Goal: Information Seeking & Learning: Learn about a topic

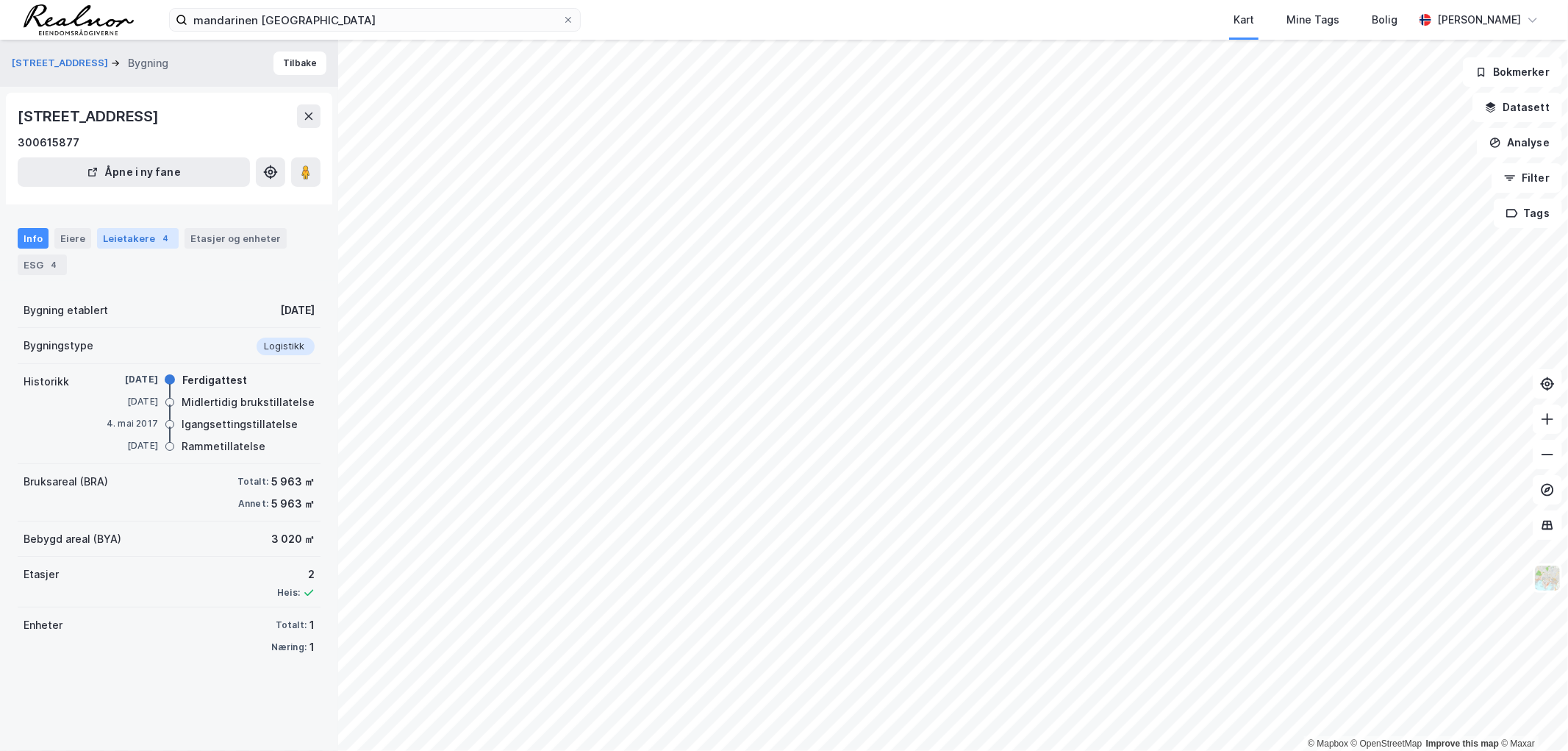
click at [137, 240] on div "Leietakere 4" at bounding box center [137, 238] width 82 height 20
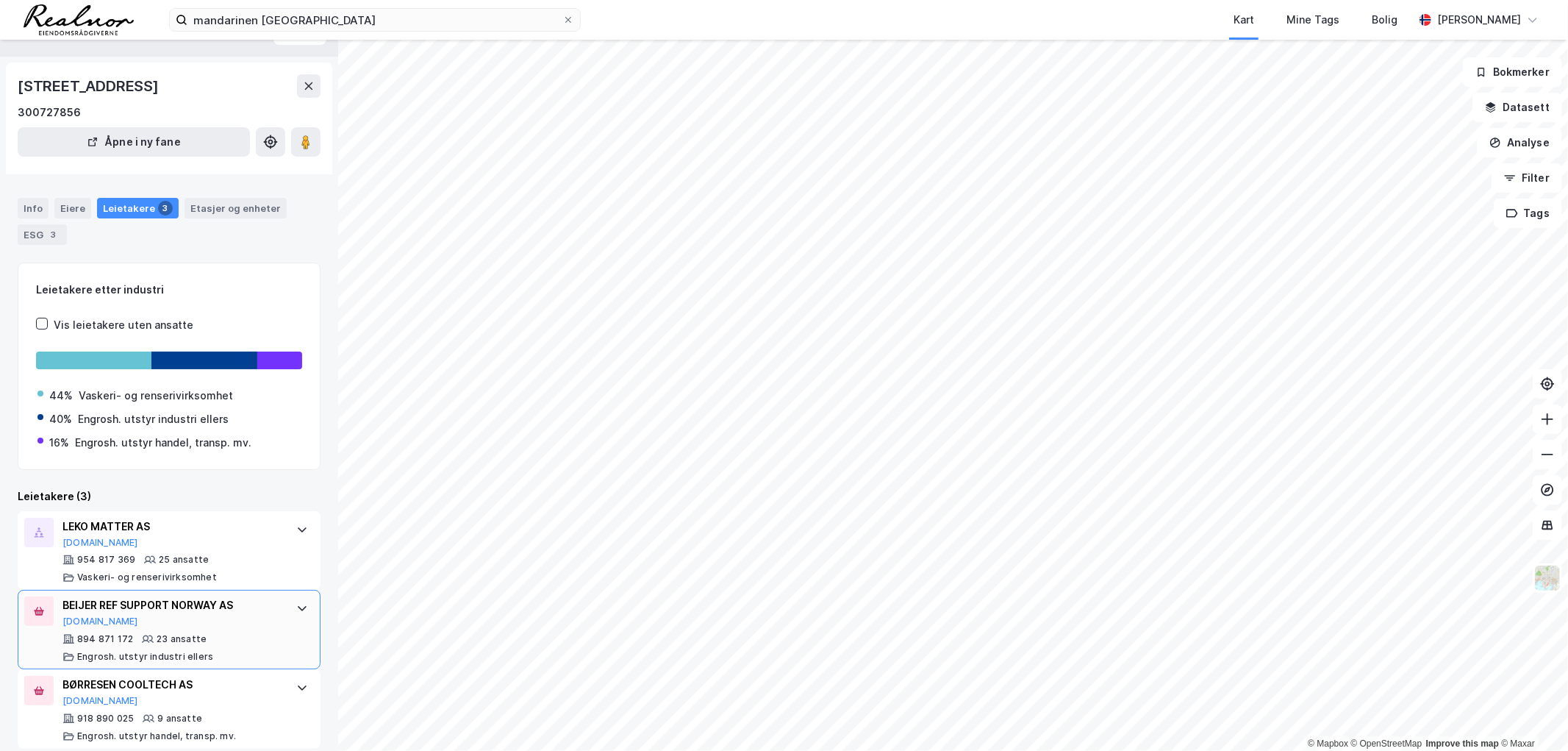
scroll to position [46, 0]
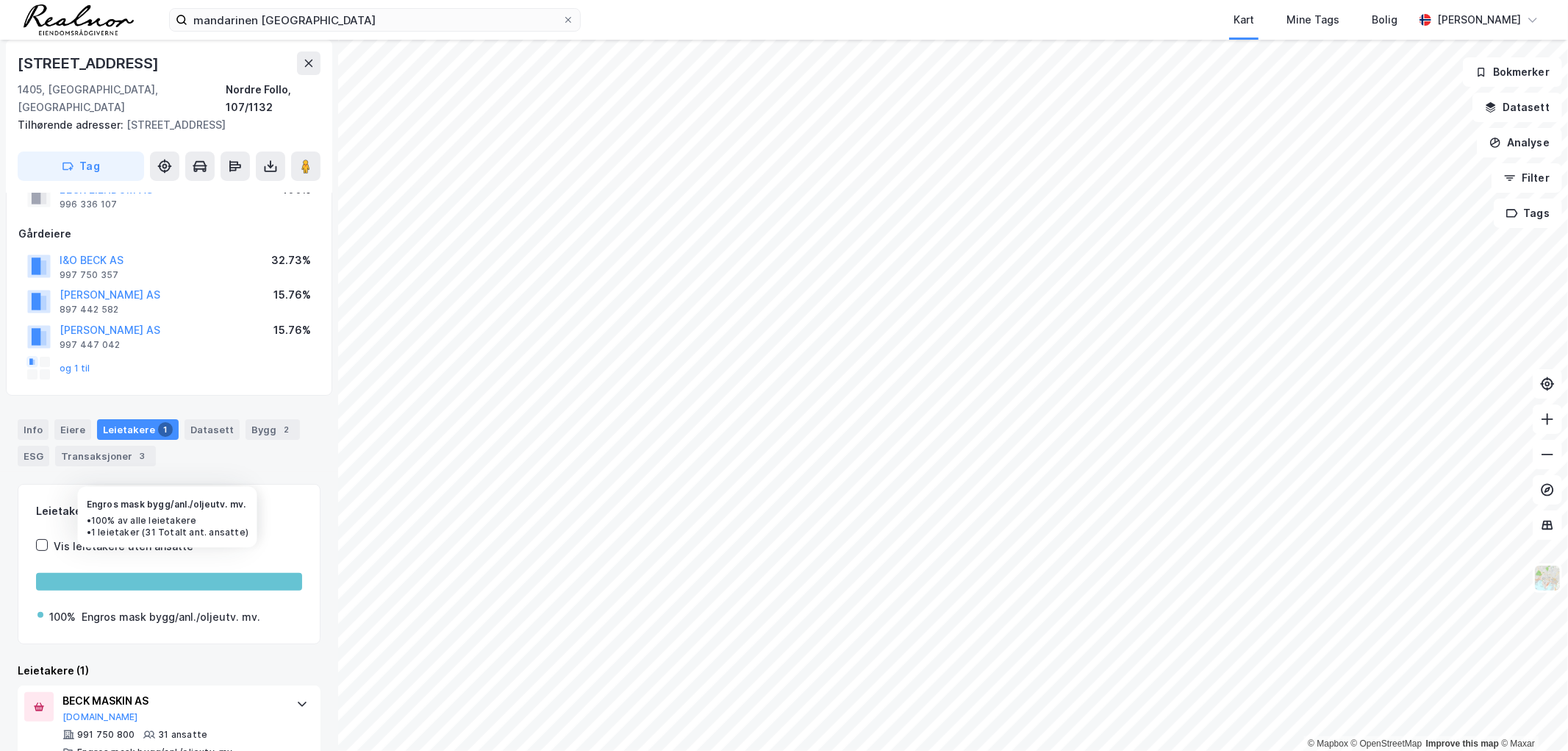
scroll to position [70, 0]
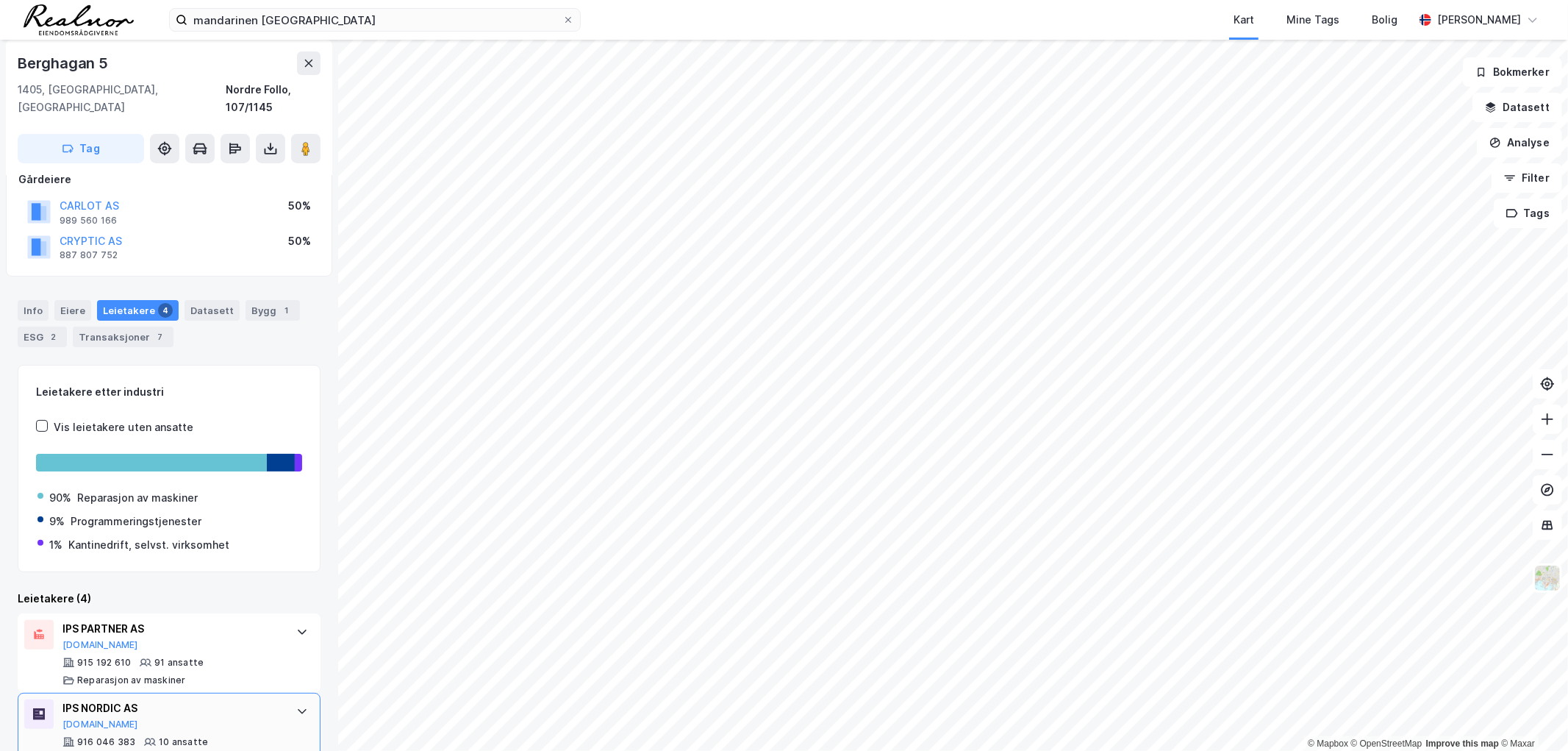
scroll to position [291, 0]
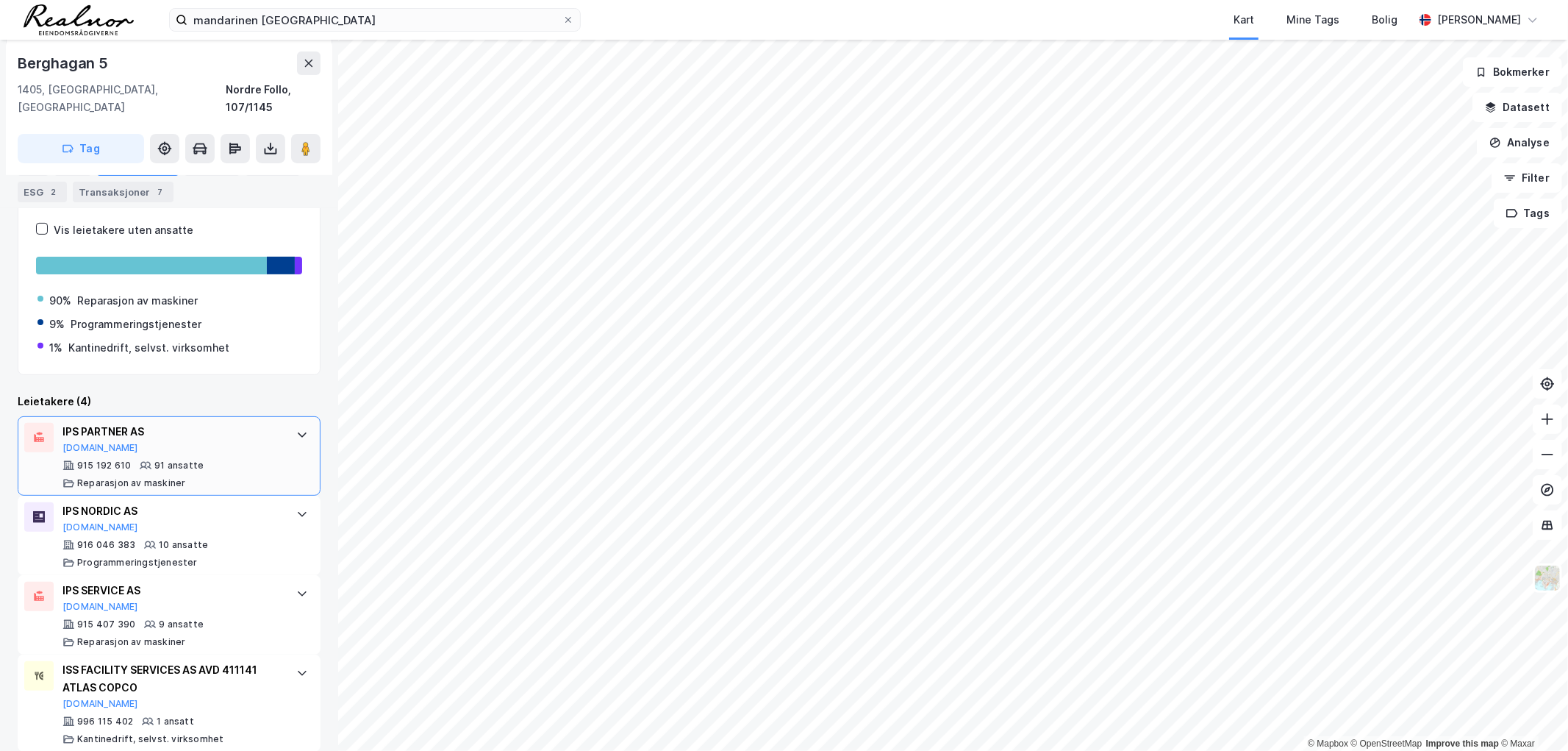
click at [204, 435] on div "IPS PARTNER AS [DOMAIN_NAME]" at bounding box center [172, 438] width 219 height 31
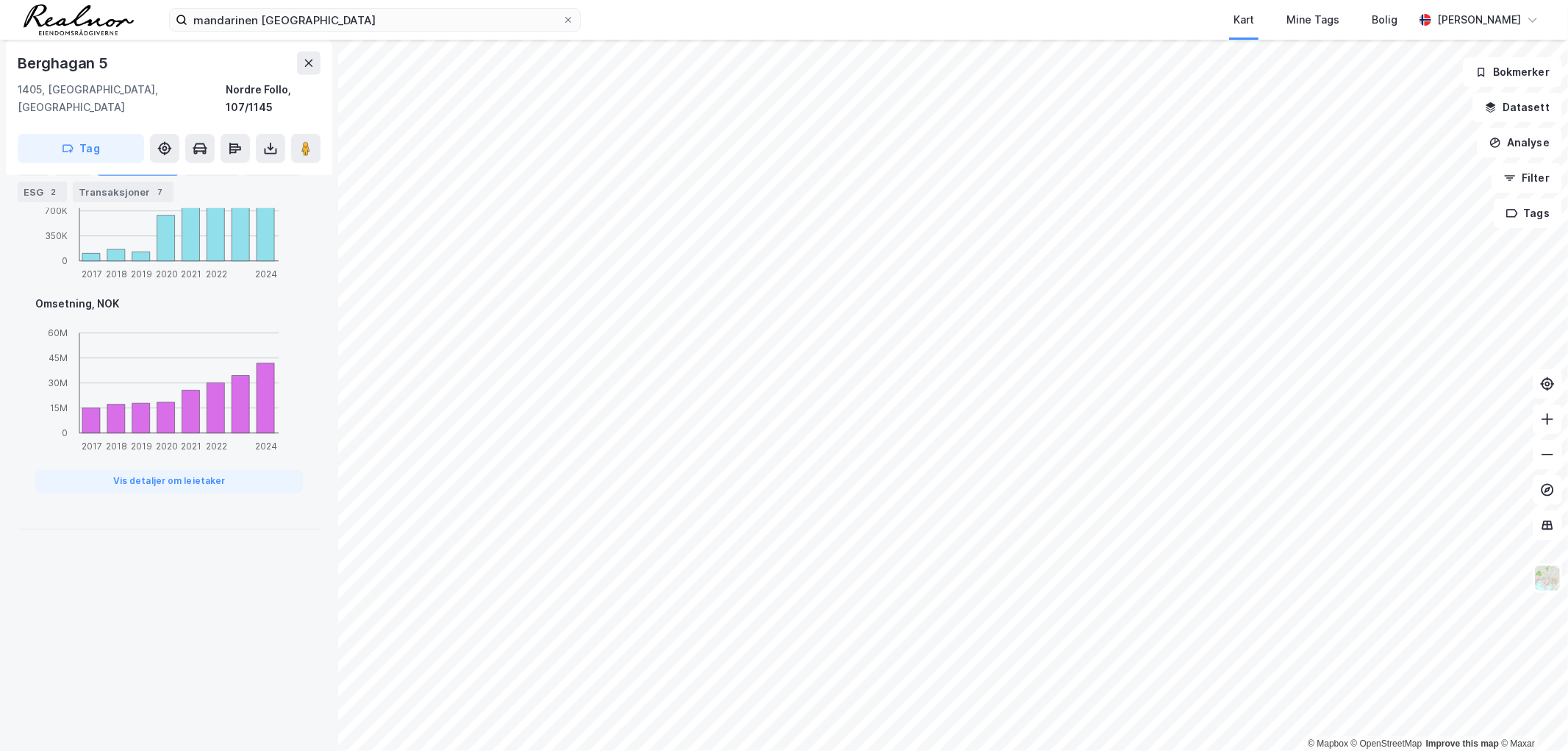
scroll to position [1041, 0]
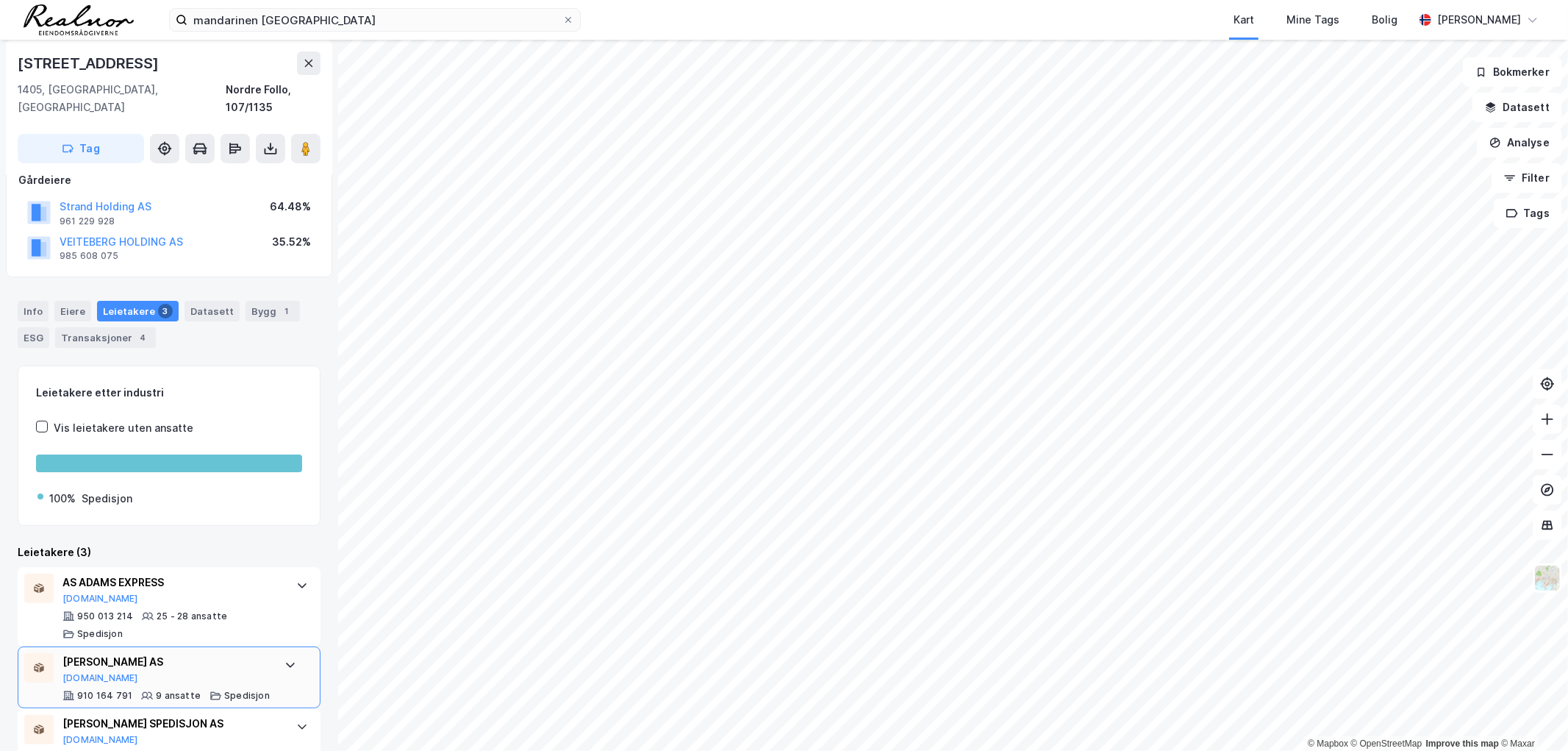
scroll to position [129, 0]
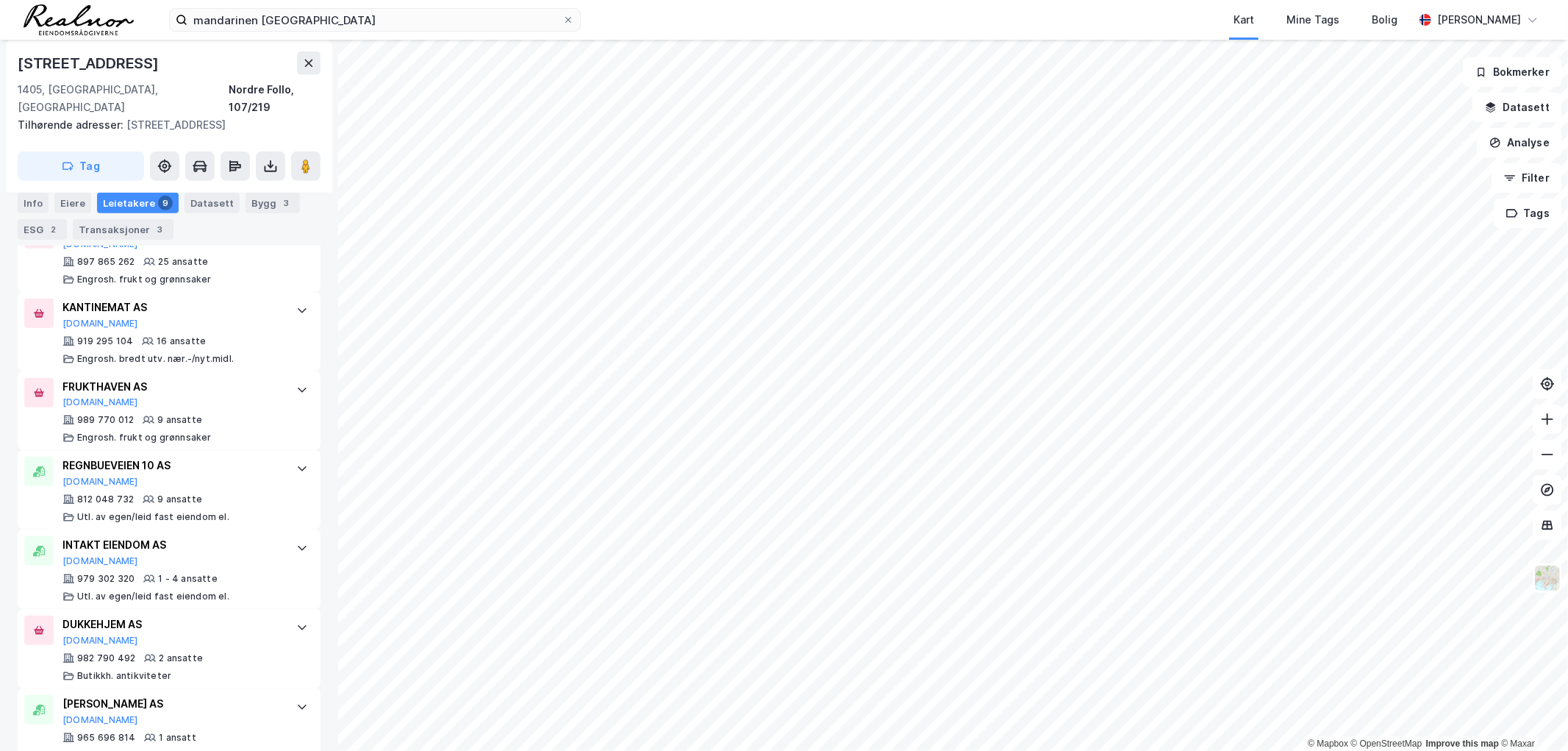
scroll to position [653, 0]
